Goal: Task Accomplishment & Management: Manage account settings

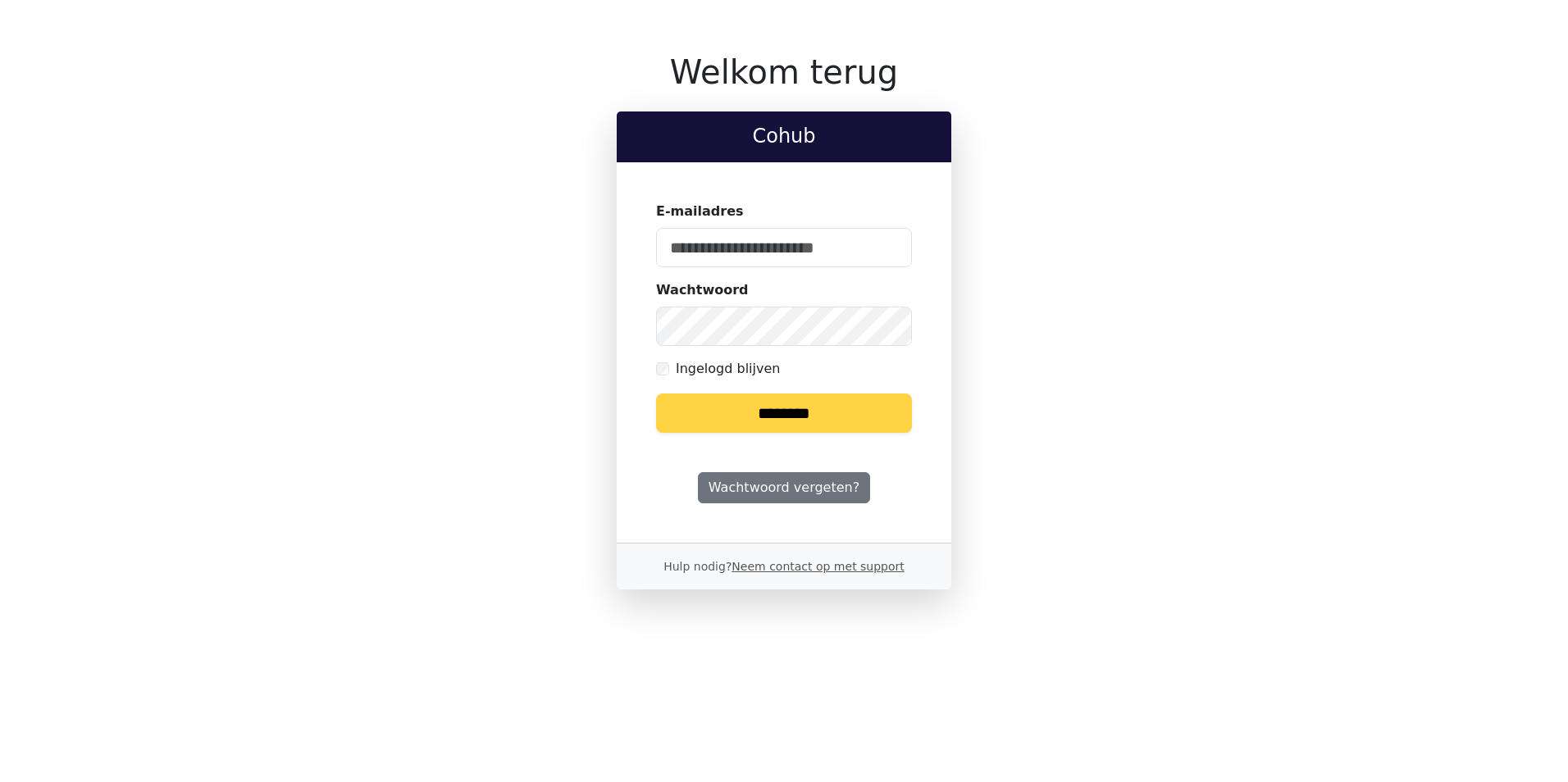
type input "**********"
click at [790, 409] on input "********" at bounding box center [783, 413] width 256 height 39
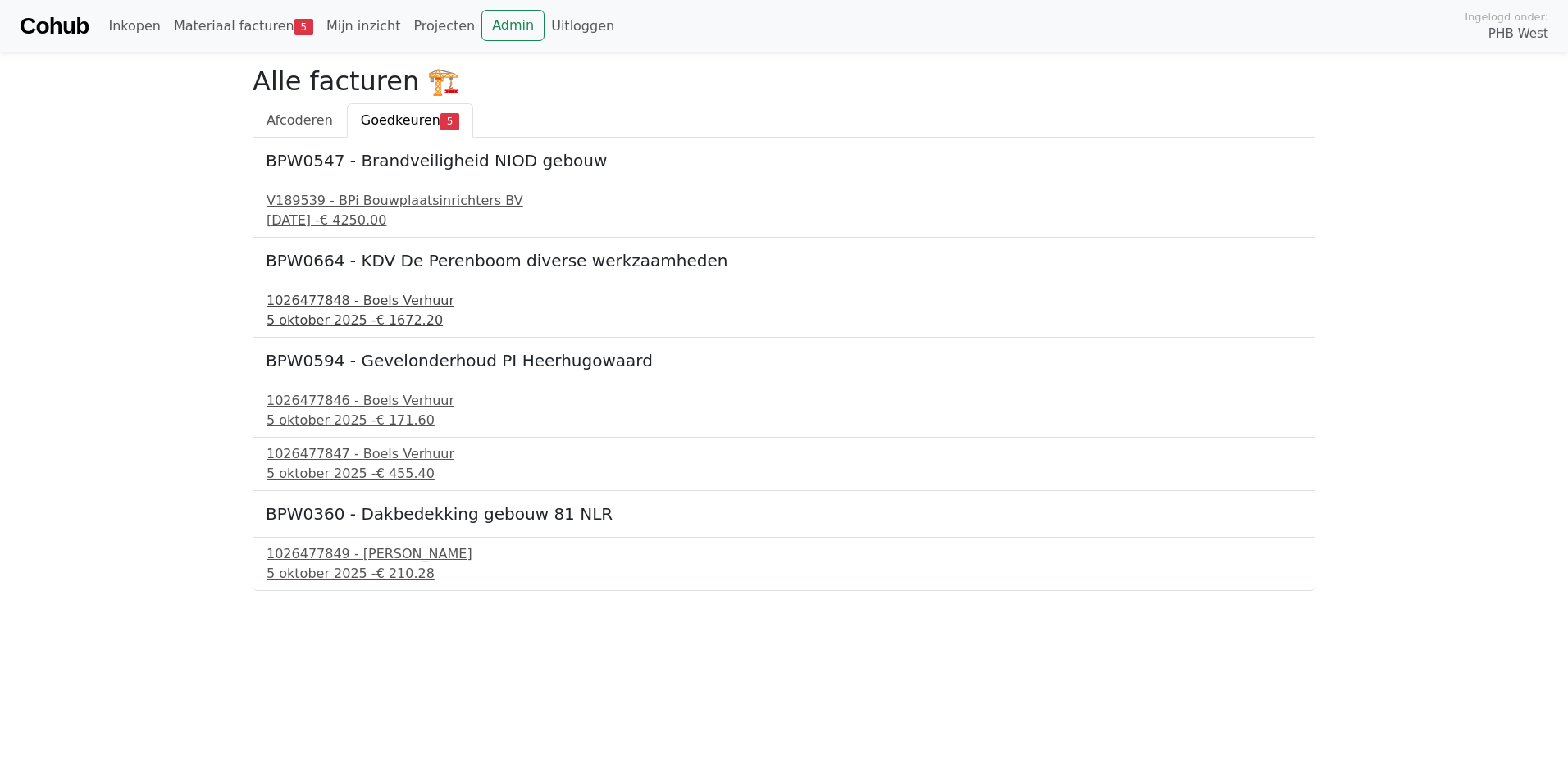
click at [317, 309] on div "1026477848 - Boels Verhuur" at bounding box center [783, 300] width 1035 height 20
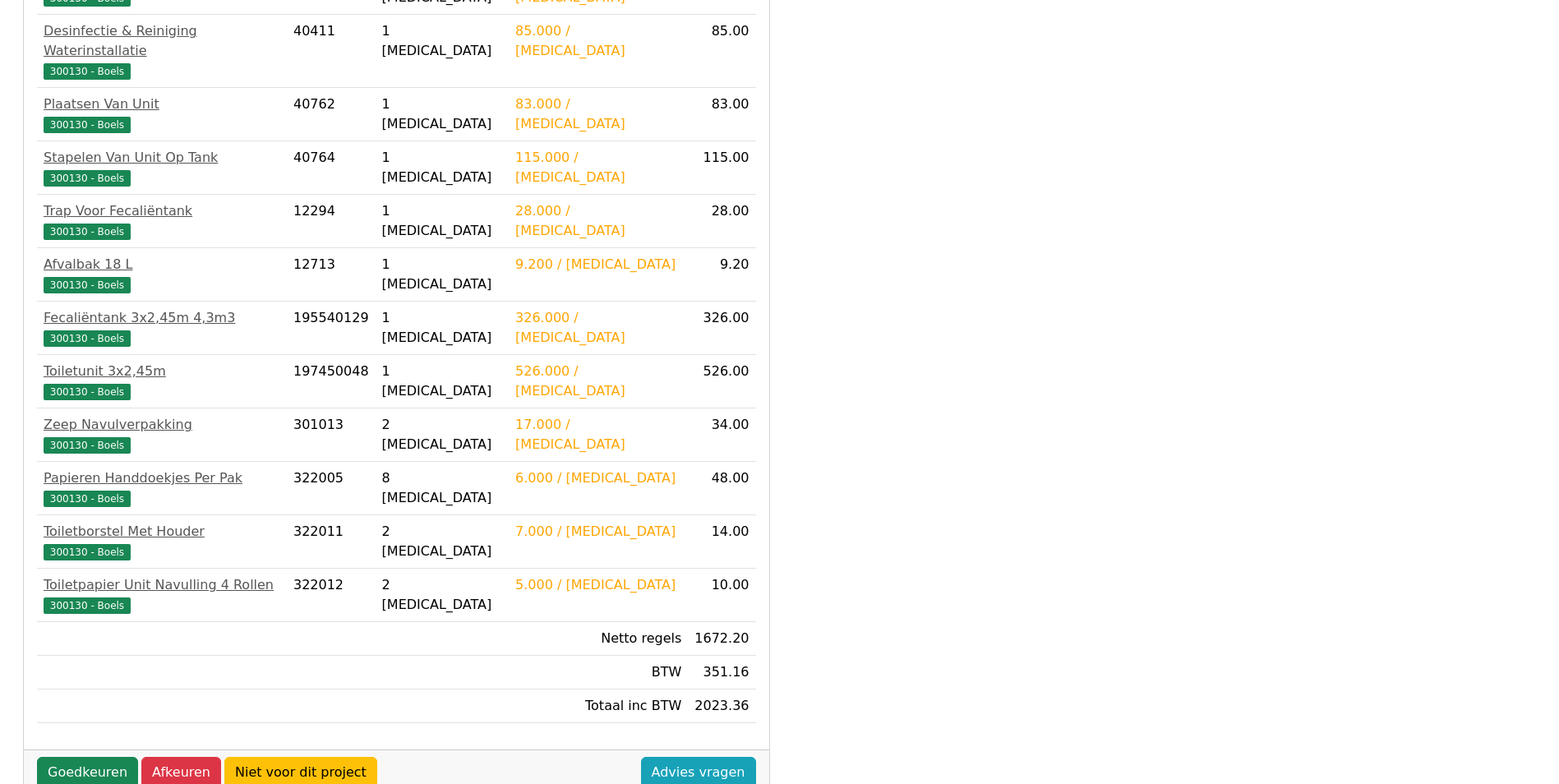
scroll to position [501, 0]
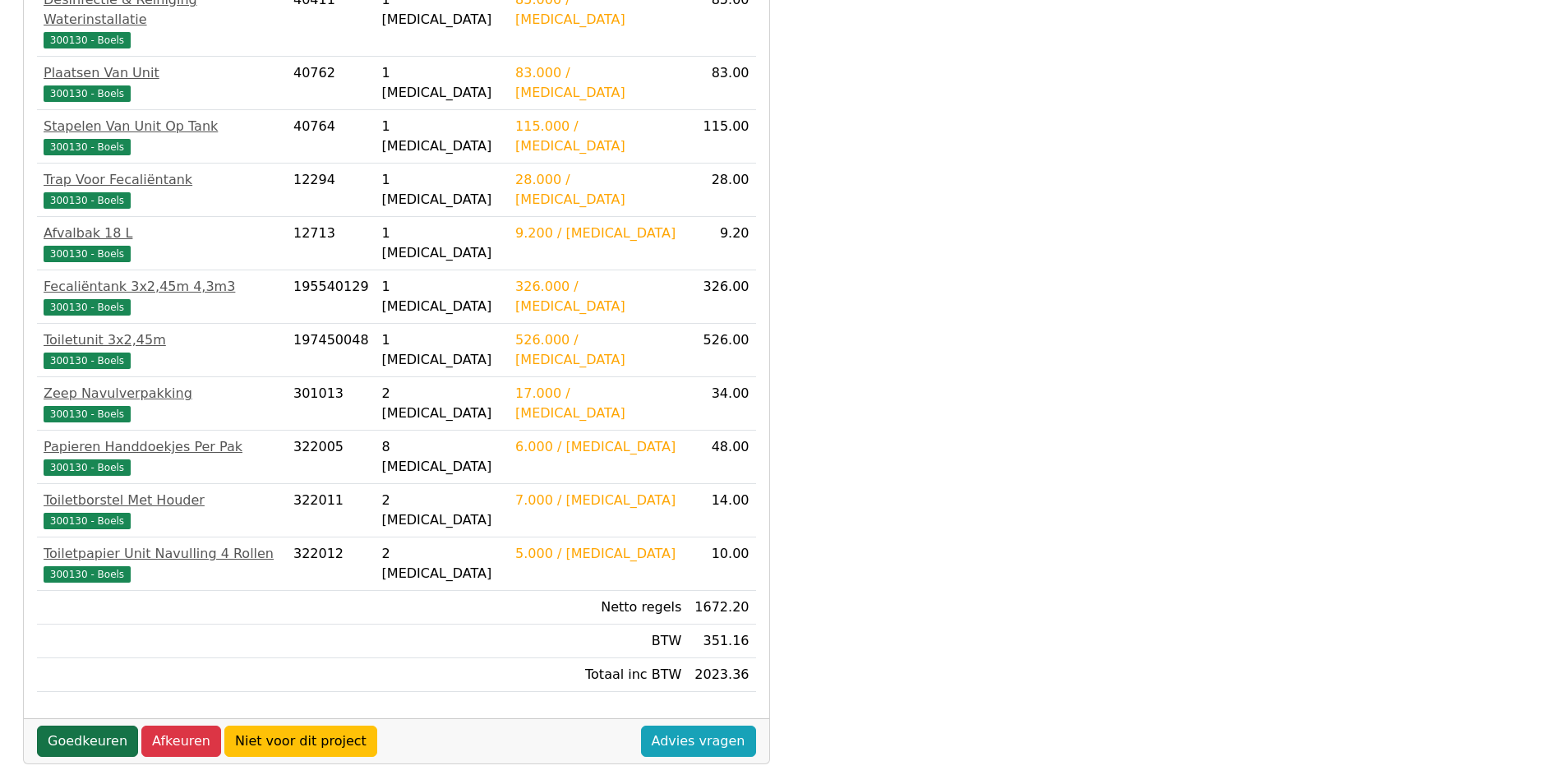
click at [82, 726] on link "Goedkeuren" at bounding box center [87, 741] width 101 height 32
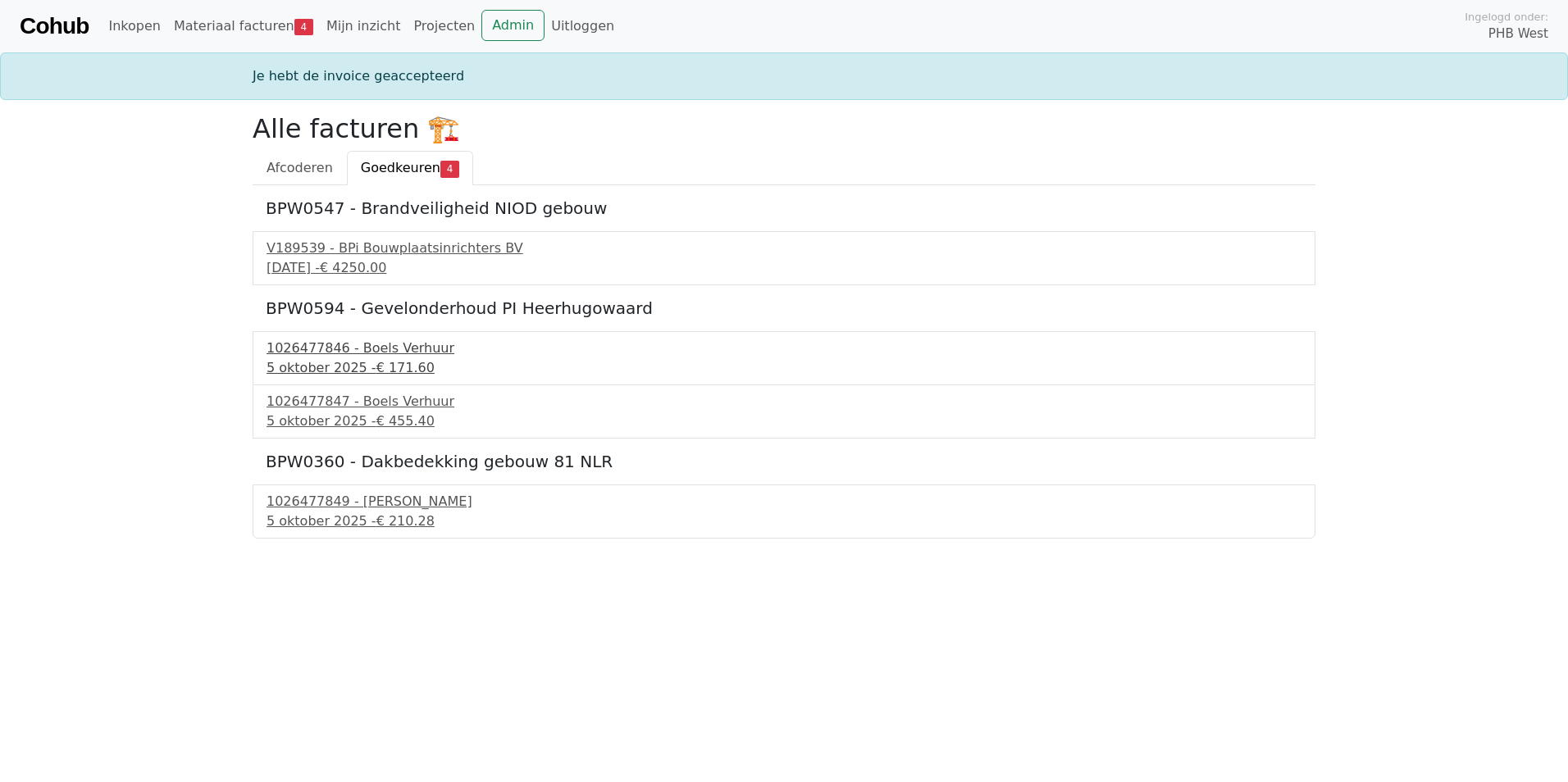
click at [316, 353] on div "1026477846 - Boels Verhuur" at bounding box center [783, 348] width 1035 height 20
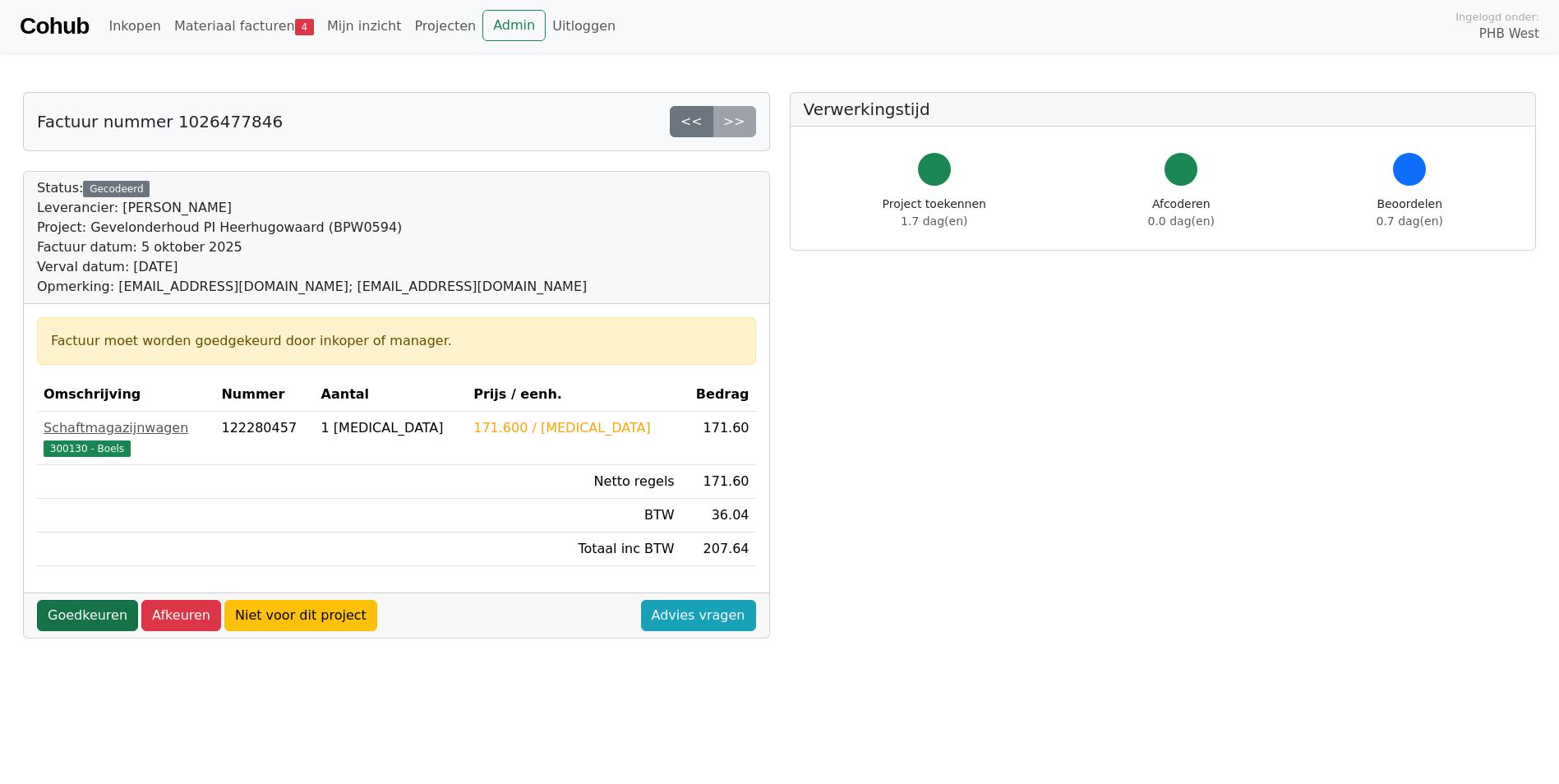
click at [101, 613] on link "Goedkeuren" at bounding box center [87, 615] width 101 height 32
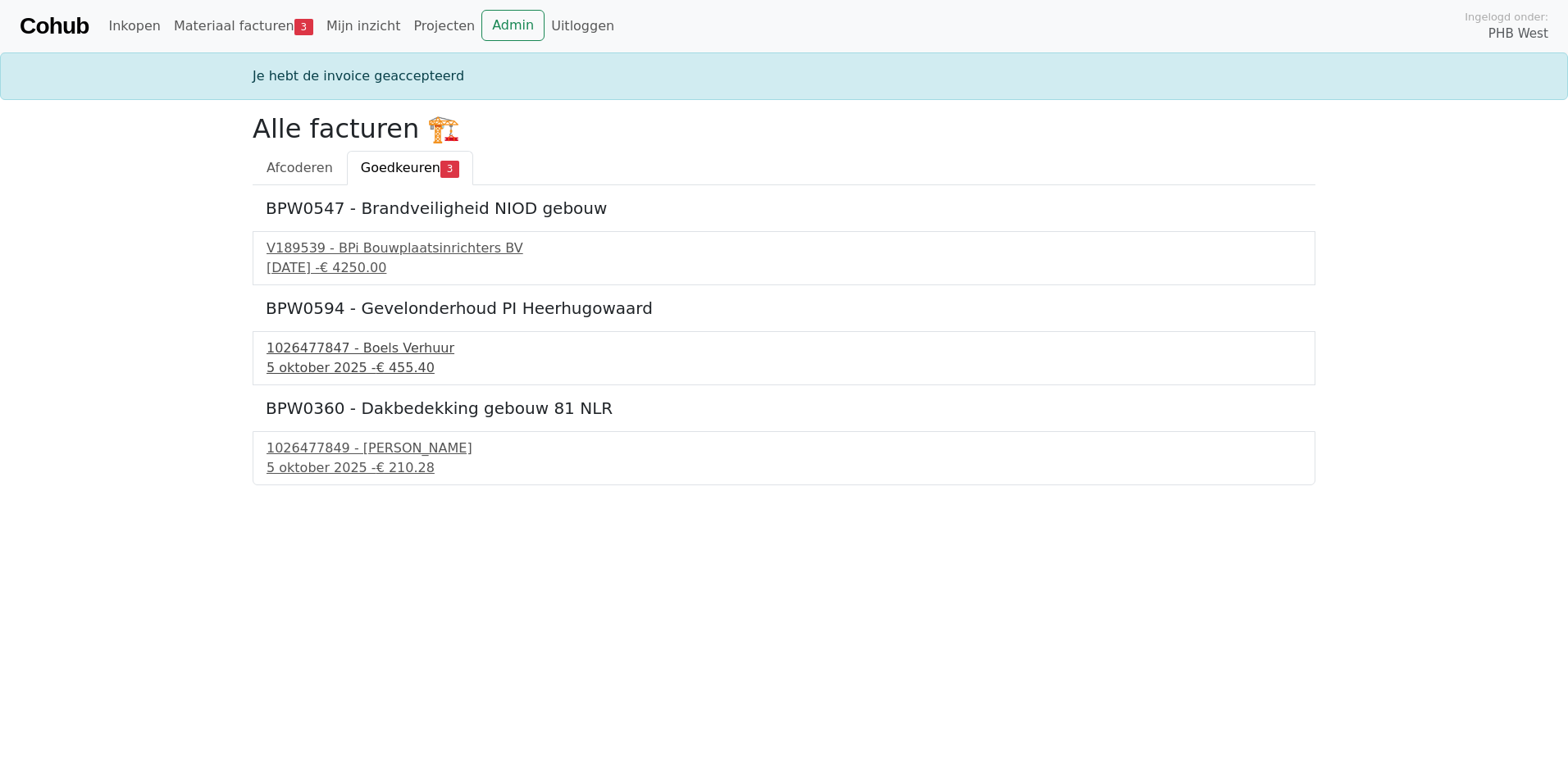
click at [304, 366] on div "[DATE] - € 455.40" at bounding box center [783, 367] width 1035 height 20
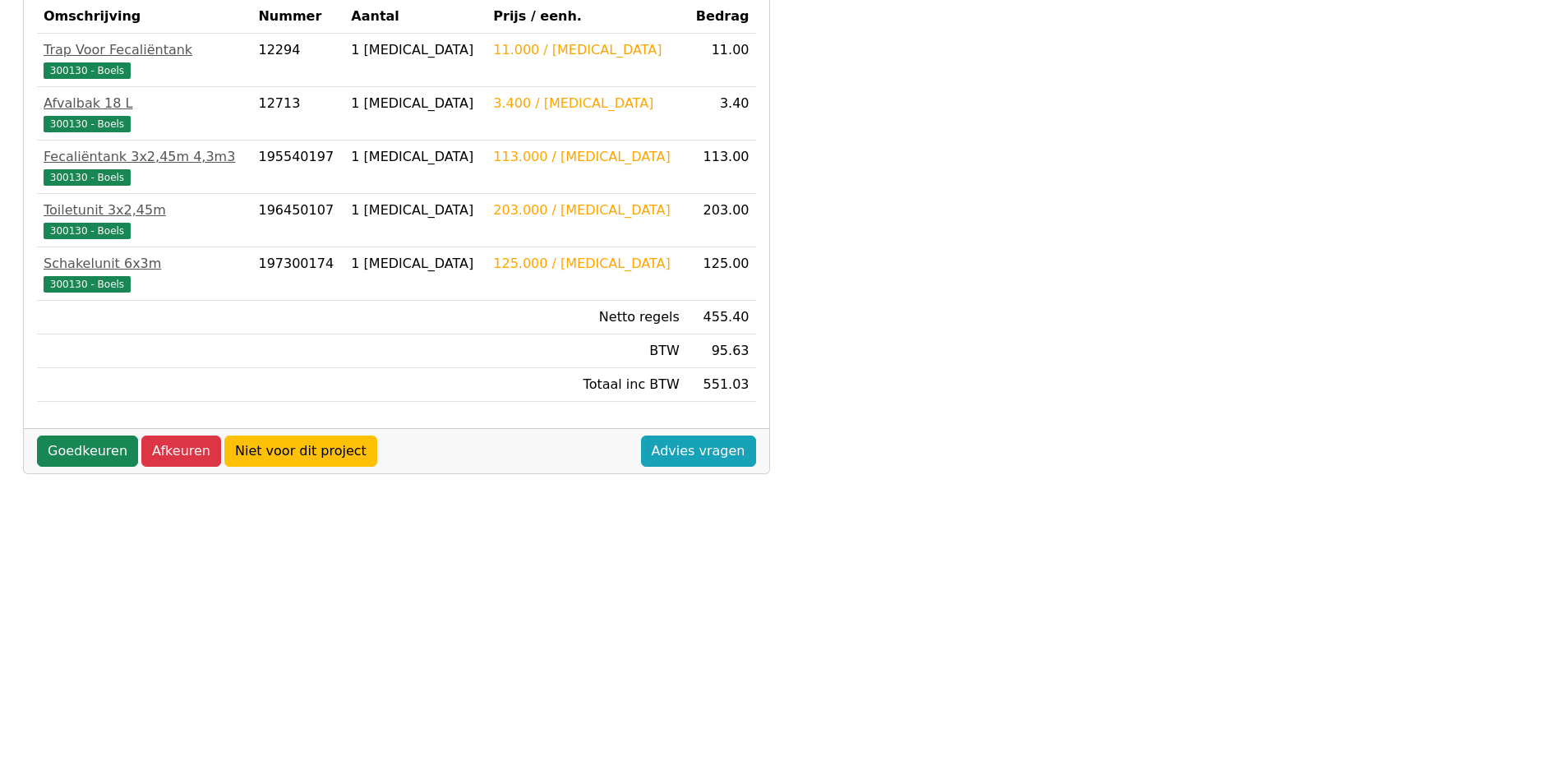
scroll to position [435, 0]
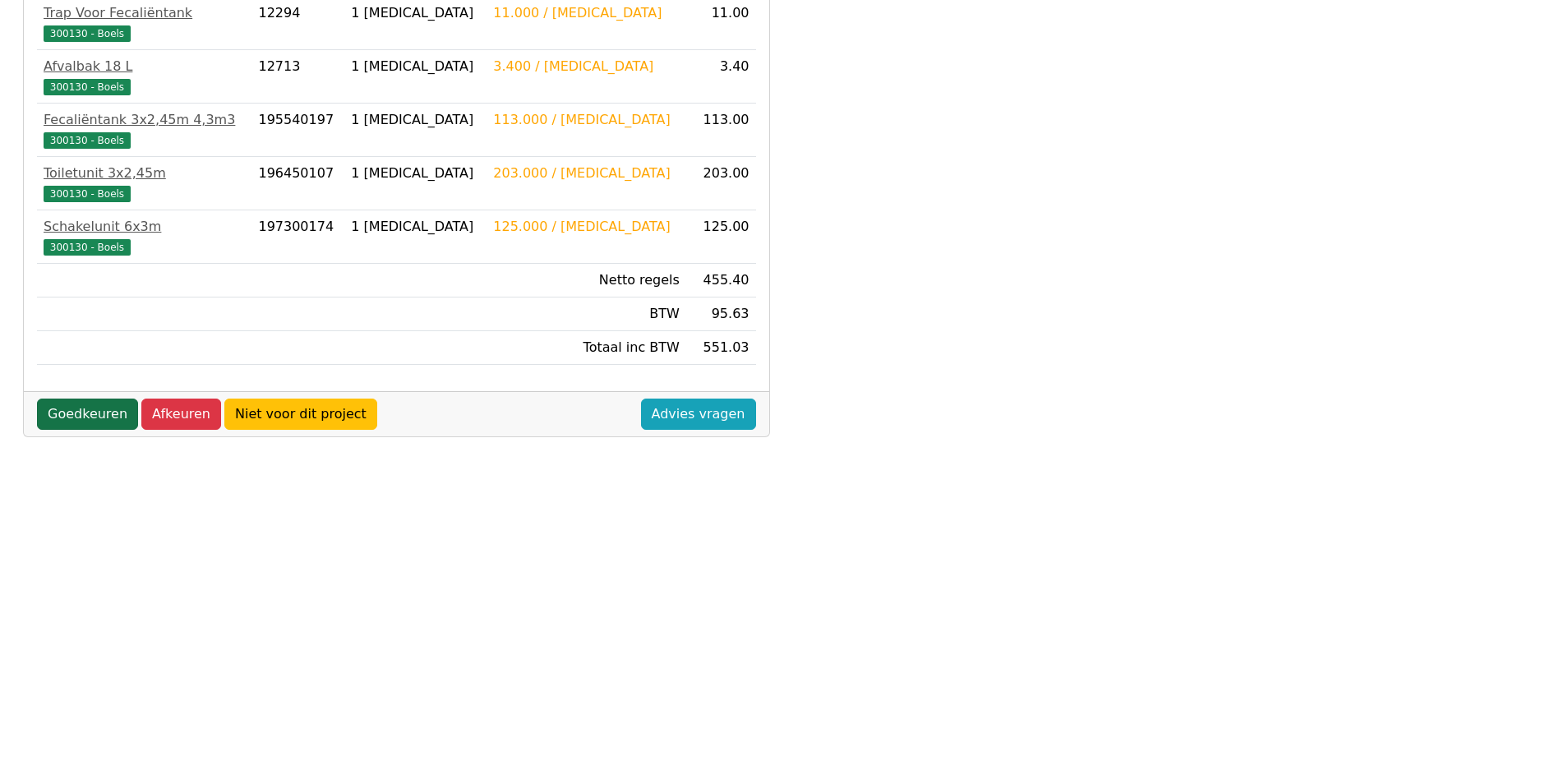
click at [78, 422] on link "Goedkeuren" at bounding box center [87, 414] width 101 height 32
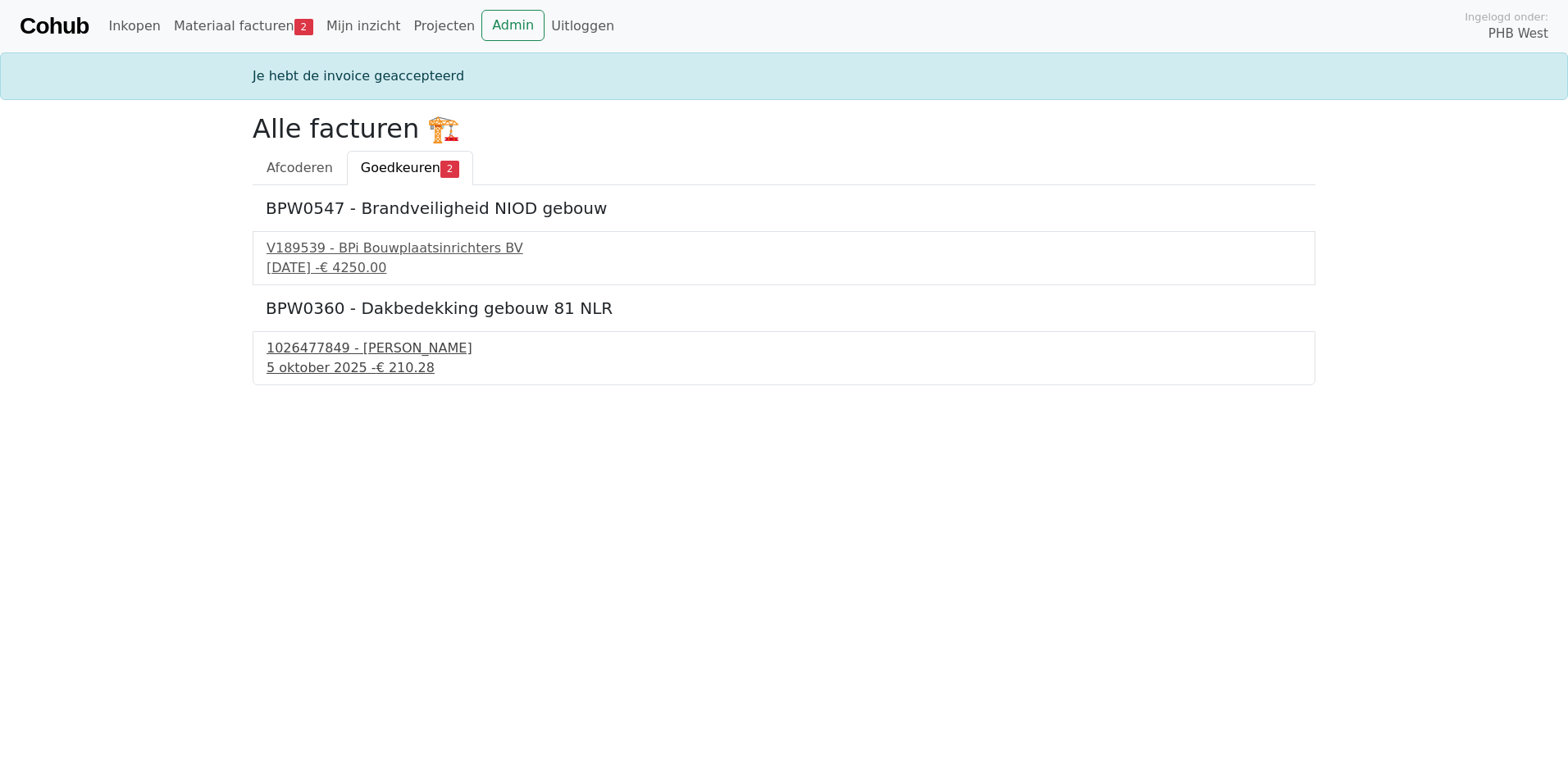
click at [337, 352] on div "1026477849 - Boels Verhuur" at bounding box center [783, 348] width 1035 height 20
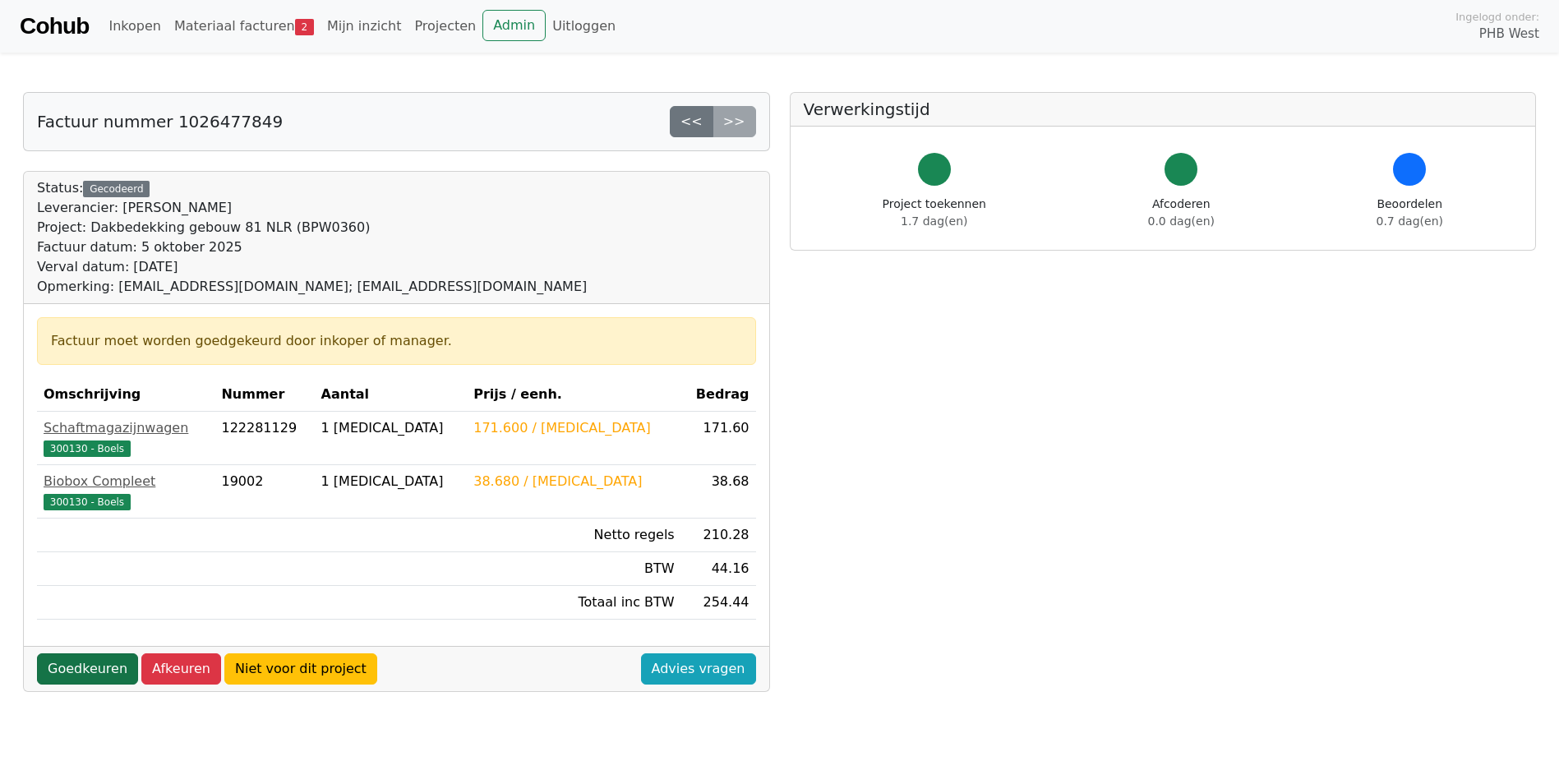
click at [74, 660] on link "Goedkeuren" at bounding box center [87, 669] width 101 height 32
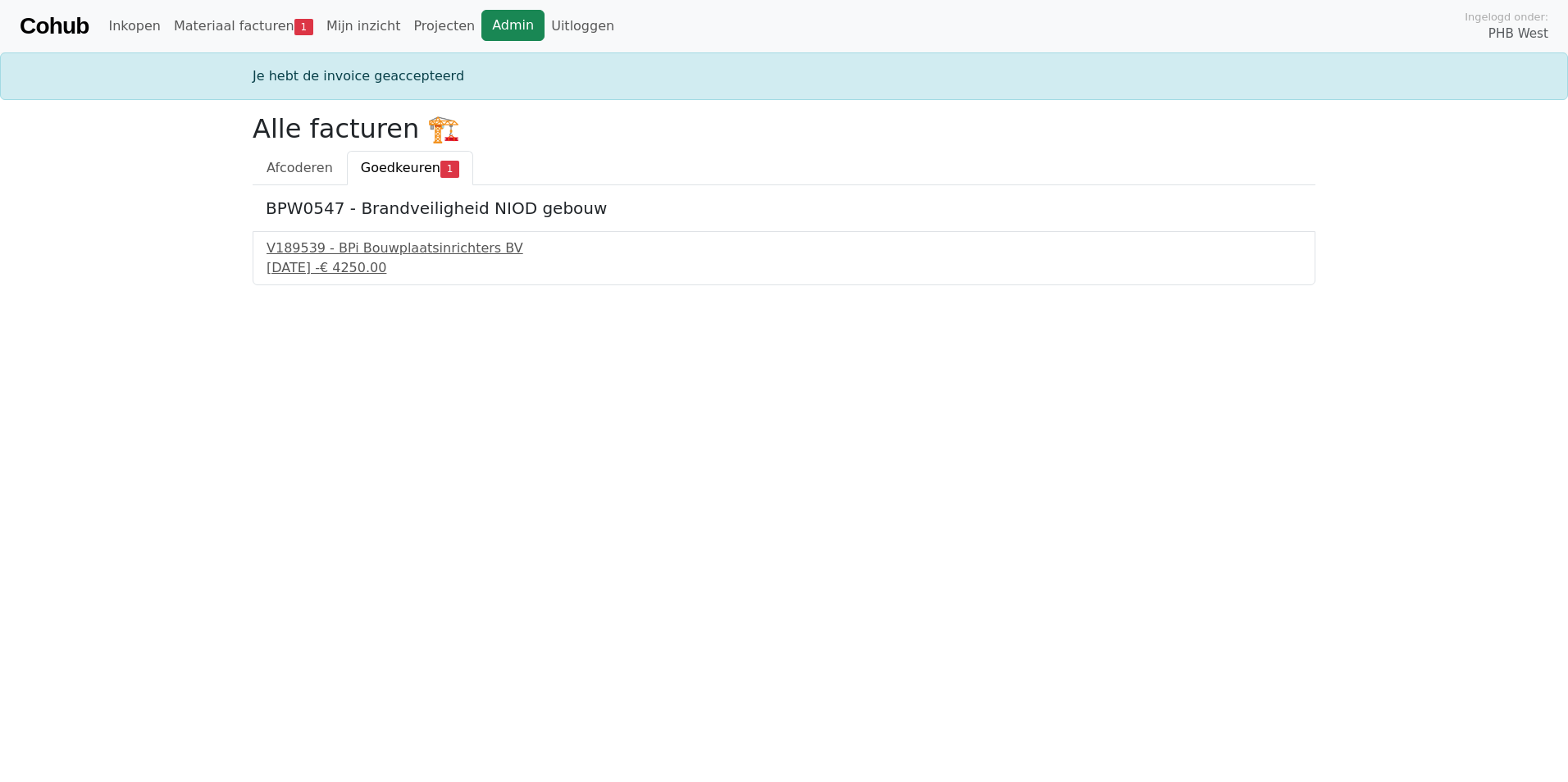
click at [485, 27] on link "Admin" at bounding box center [513, 26] width 63 height 31
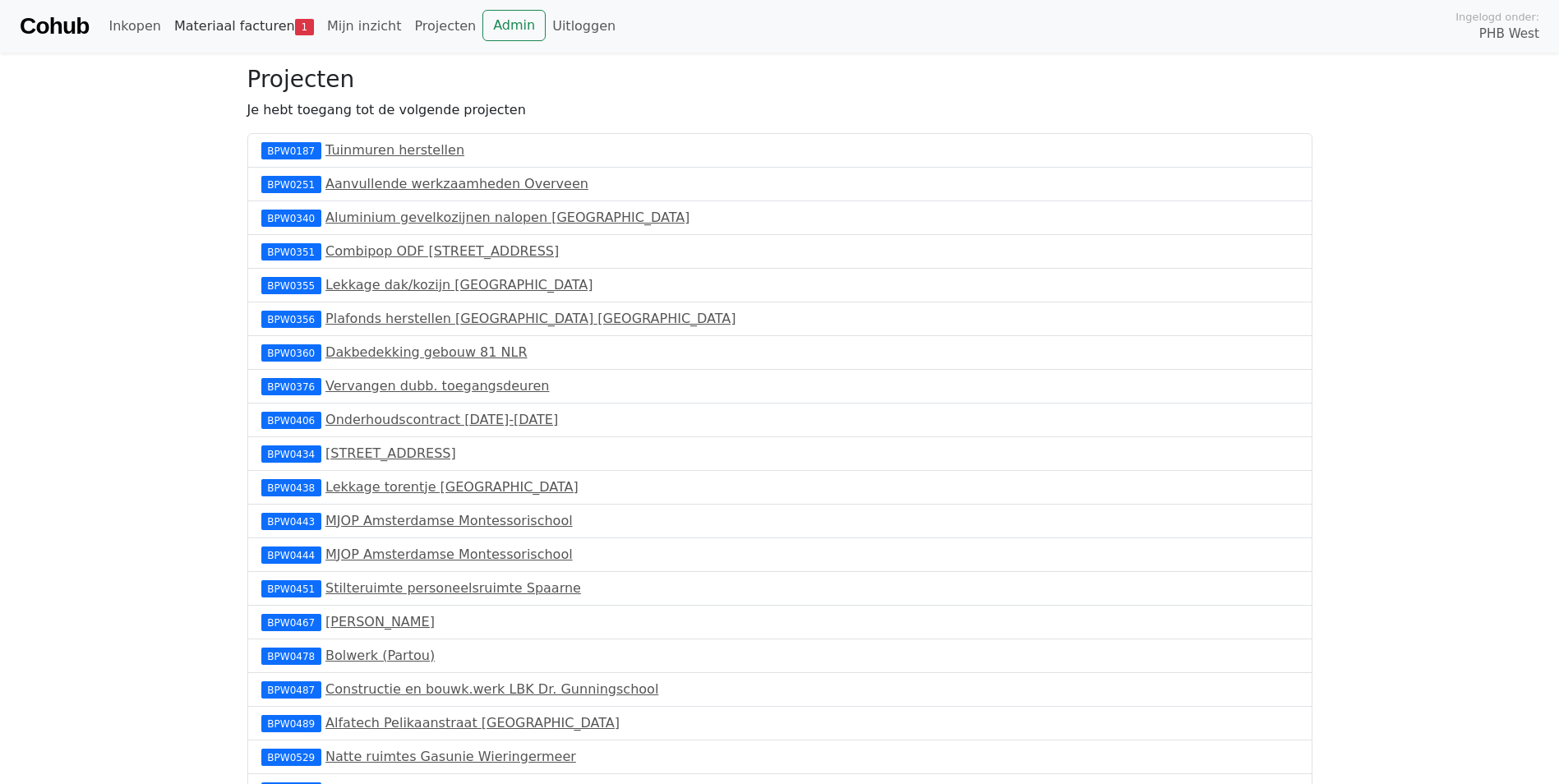
click at [224, 23] on link "Materiaal facturen 1" at bounding box center [244, 26] width 153 height 33
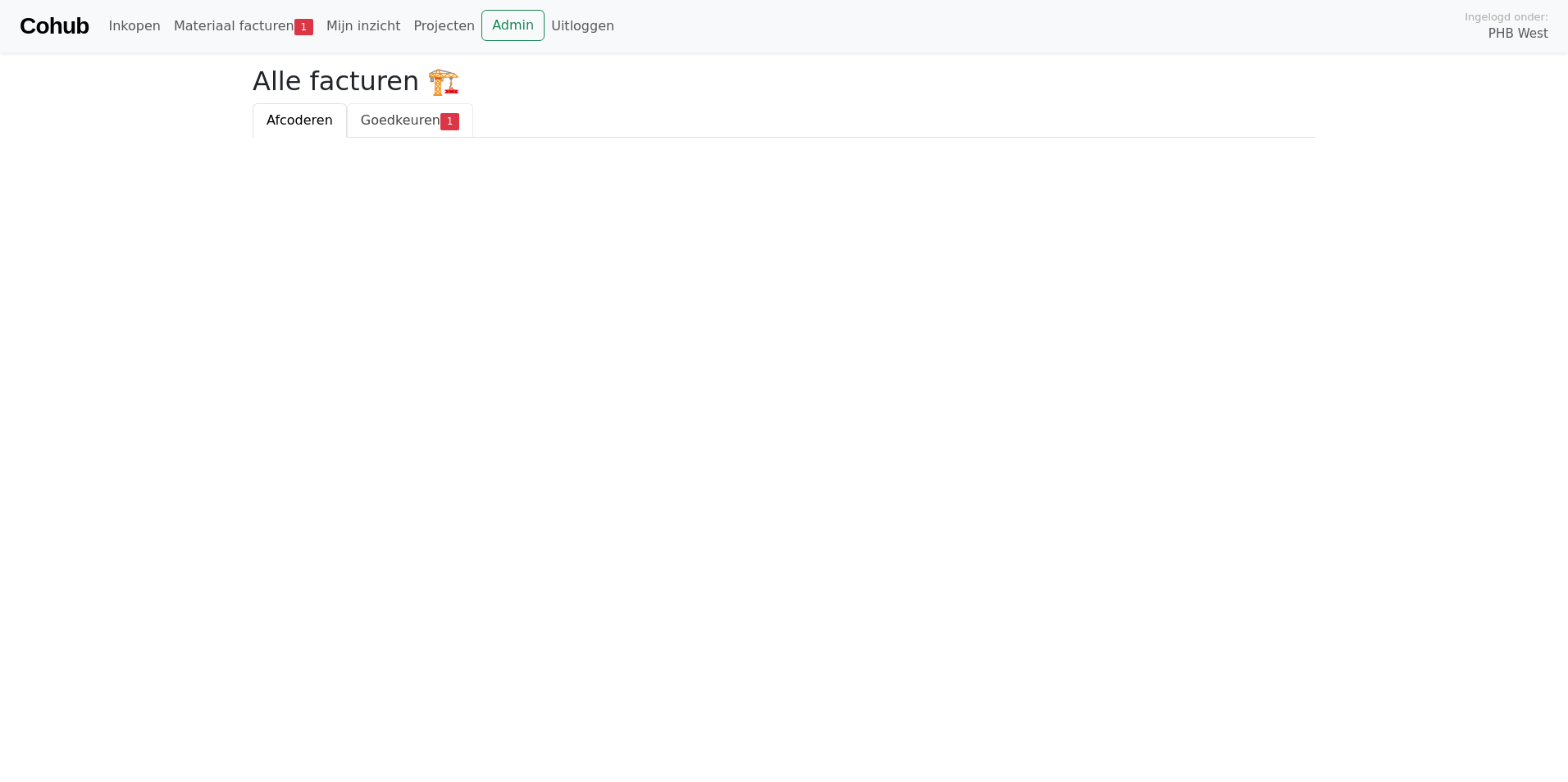
click at [386, 112] on span "Goedkeuren" at bounding box center [401, 120] width 80 height 15
